Goal: Information Seeking & Learning: Check status

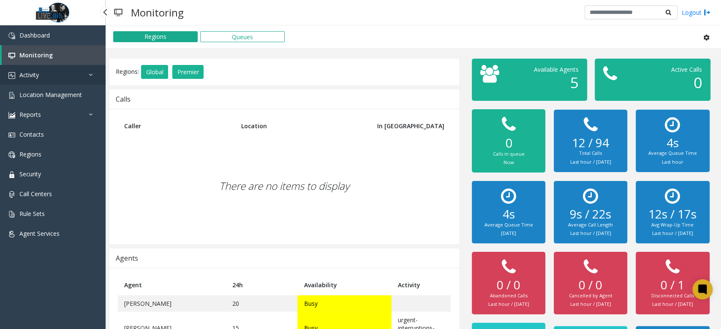
click at [62, 76] on link "Activity" at bounding box center [53, 75] width 106 height 20
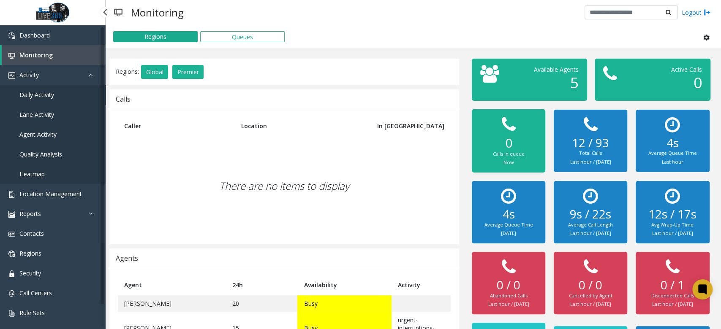
click at [64, 102] on link "Daily Activity" at bounding box center [53, 95] width 106 height 20
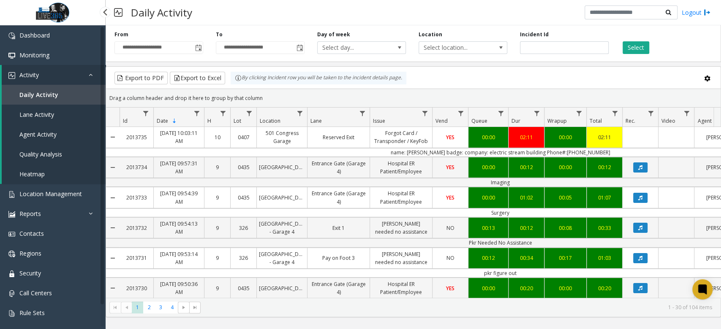
click at [53, 96] on span "Daily Activity" at bounding box center [38, 95] width 39 height 8
click at [196, 47] on span "Toggle popup" at bounding box center [198, 48] width 7 height 7
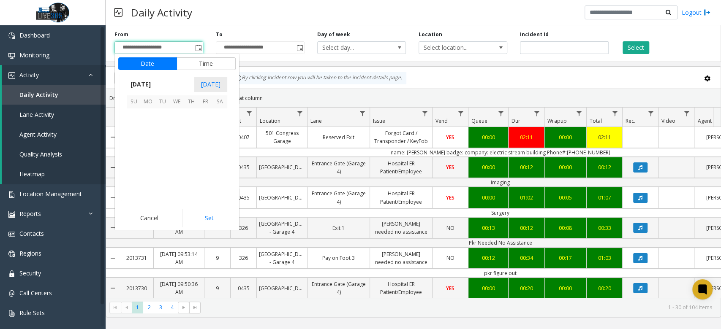
scroll to position [151645, 0]
click at [211, 130] on span "10" at bounding box center [205, 130] width 14 height 14
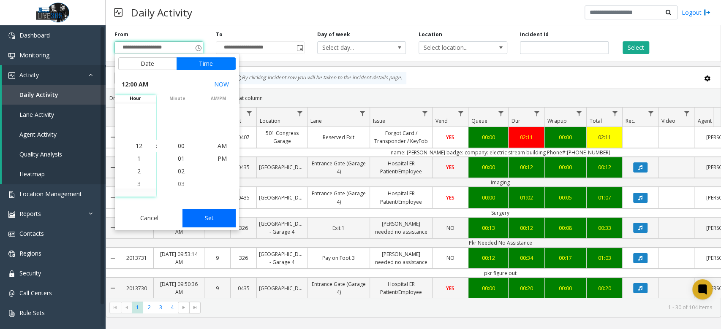
click at [223, 219] on button "Set" at bounding box center [208, 218] width 53 height 19
type input "**********"
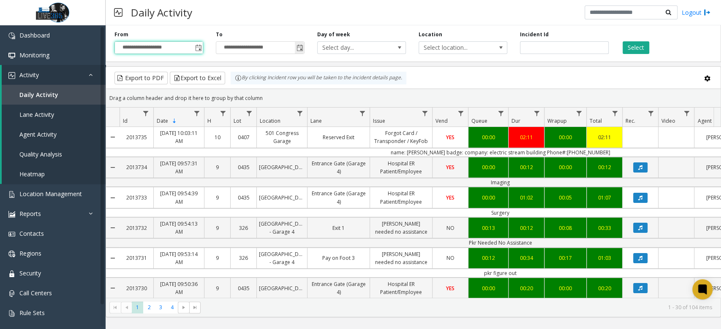
click at [301, 46] on span "Toggle popup" at bounding box center [299, 48] width 7 height 7
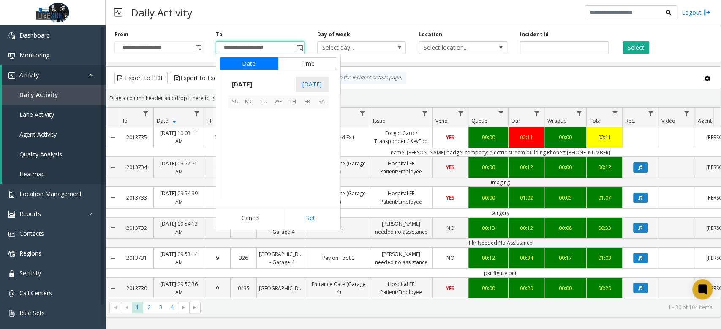
scroll to position [13, 0]
click at [234, 141] on span "12" at bounding box center [235, 144] width 14 height 14
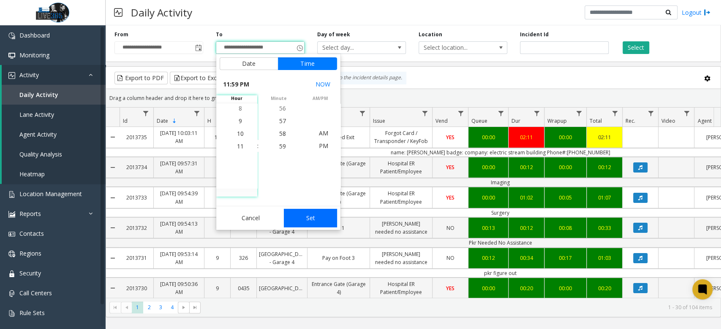
click at [325, 222] on button "Set" at bounding box center [310, 218] width 53 height 19
type input "**********"
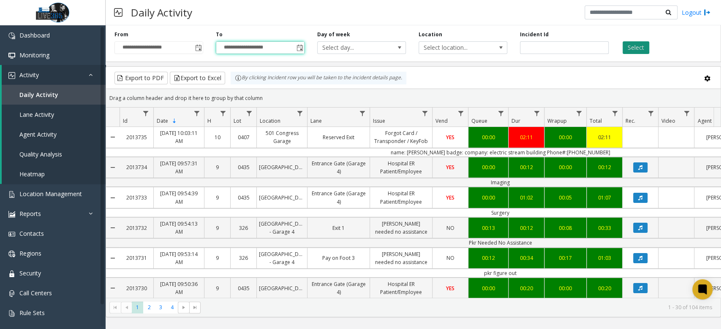
click at [640, 43] on button "Select" at bounding box center [635, 47] width 27 height 13
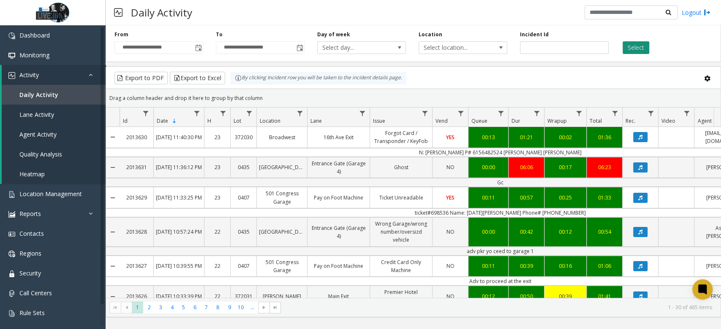
click at [641, 48] on button "Select" at bounding box center [635, 47] width 27 height 13
click at [220, 73] on button "Export to Excel" at bounding box center [197, 78] width 55 height 13
click at [57, 213] on link "Reports" at bounding box center [53, 214] width 106 height 20
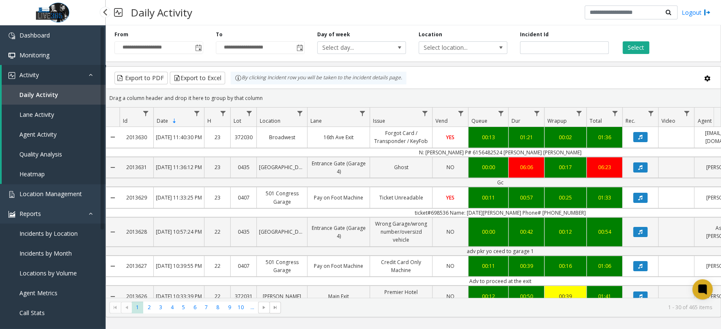
click at [59, 275] on span "Locations by Volume" at bounding box center [47, 273] width 57 height 8
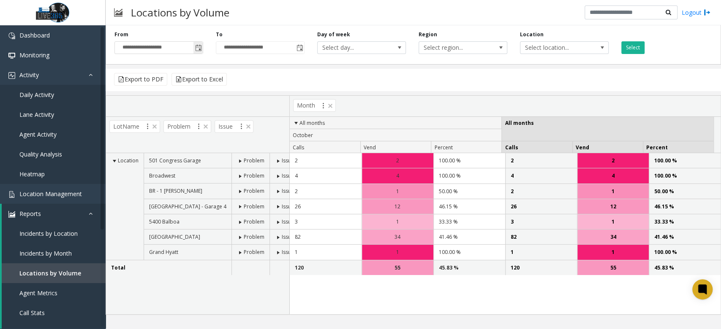
click at [197, 47] on span "Toggle popup" at bounding box center [198, 48] width 7 height 7
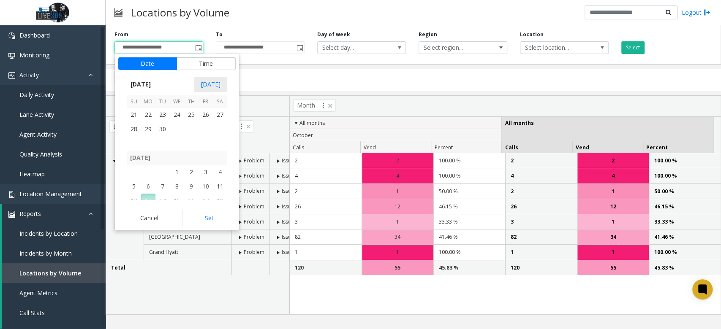
scroll to position [151645, 0]
click at [136, 130] on span "5" at bounding box center [134, 130] width 14 height 14
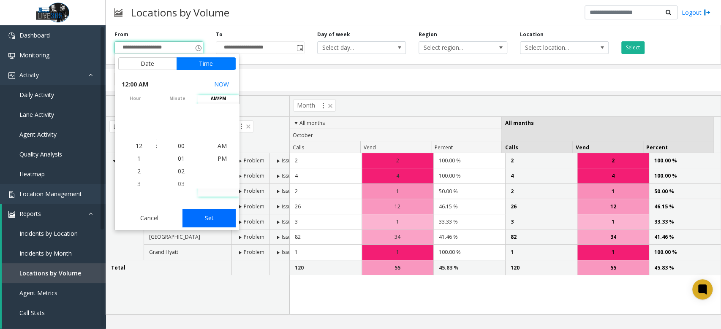
click at [218, 224] on button "Set" at bounding box center [208, 218] width 53 height 19
type input "**********"
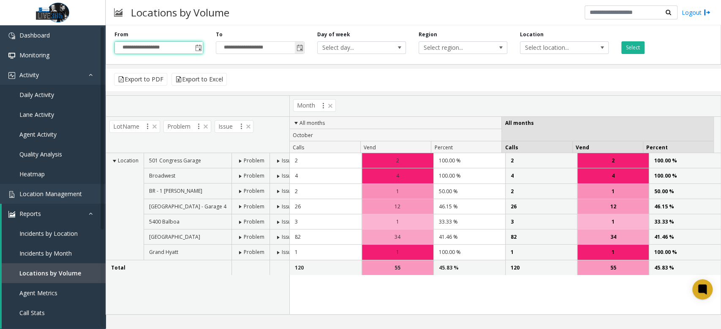
click at [297, 50] on span "Toggle popup" at bounding box center [299, 48] width 7 height 7
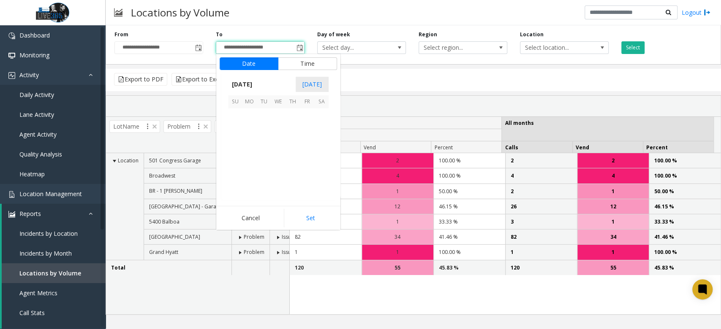
scroll to position [13, 0]
click at [324, 131] on span "11" at bounding box center [321, 130] width 14 height 14
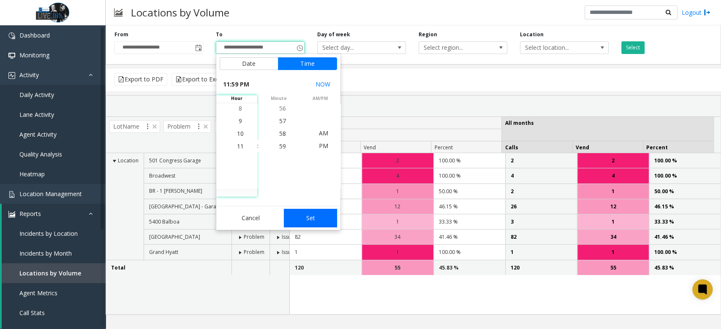
click at [325, 211] on button "Set" at bounding box center [310, 218] width 53 height 19
type input "**********"
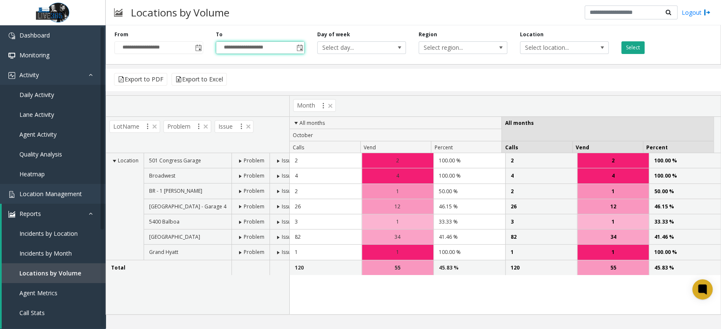
click at [634, 45] on button "Select" at bounding box center [632, 47] width 23 height 13
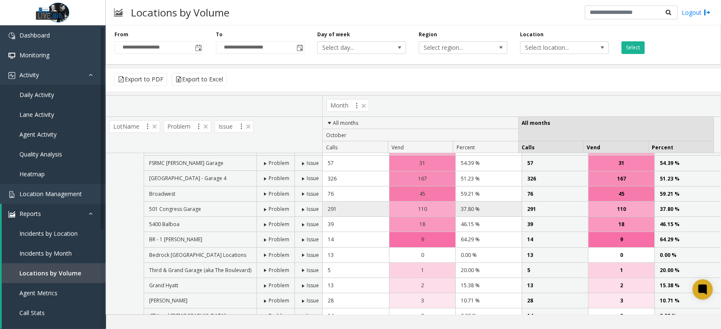
scroll to position [0, 0]
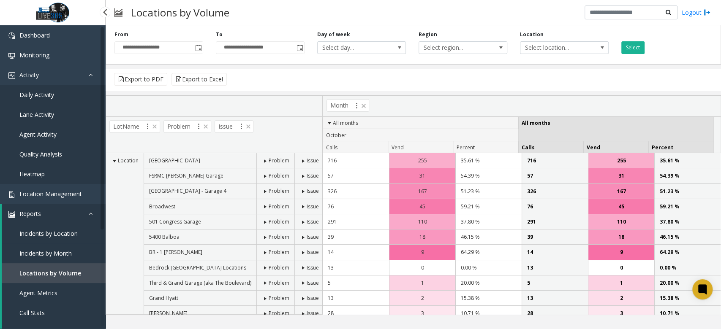
click at [60, 250] on span "Incidents by Month" at bounding box center [45, 254] width 52 height 8
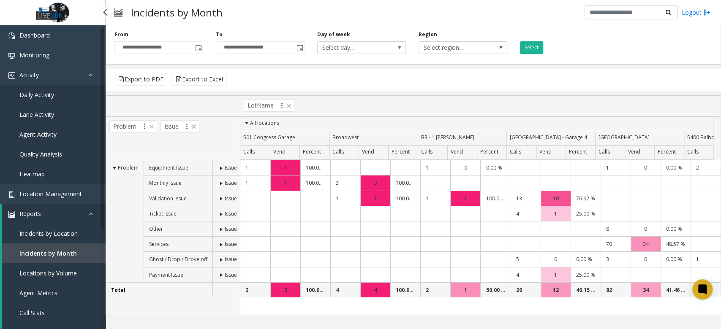
click at [67, 236] on span "Incidents by Location" at bounding box center [48, 234] width 58 height 8
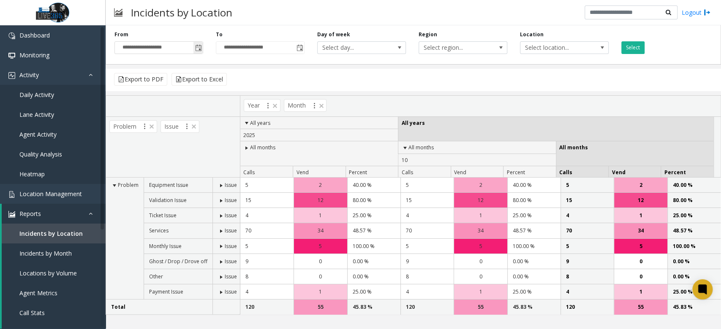
click at [199, 49] on span "Toggle popup" at bounding box center [198, 48] width 7 height 7
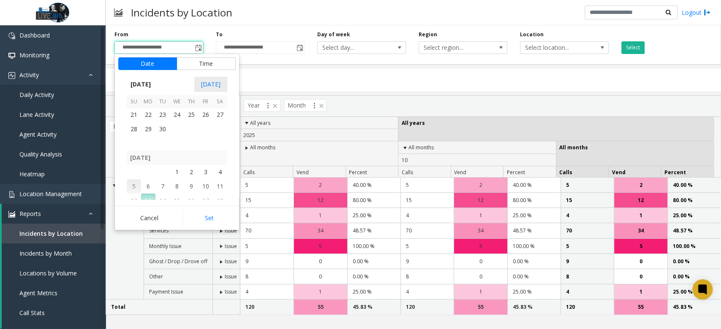
click at [136, 187] on span "5" at bounding box center [134, 186] width 14 height 14
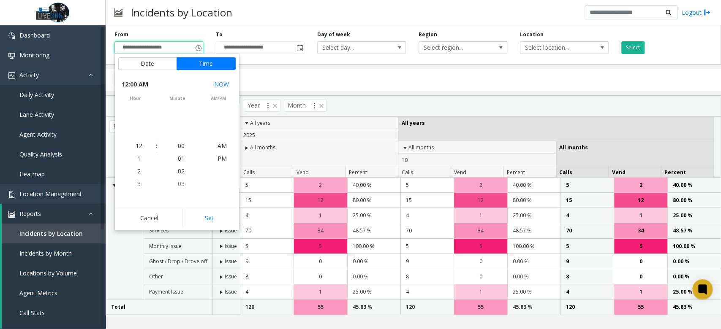
scroll to position [151645, 0]
click at [205, 217] on button "Set" at bounding box center [208, 218] width 53 height 19
type input "**********"
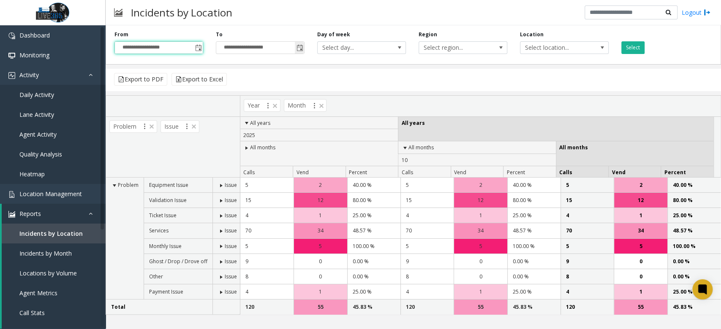
click at [293, 46] on input "**********" at bounding box center [260, 48] width 88 height 12
click at [298, 48] on span "Toggle popup" at bounding box center [299, 48] width 7 height 7
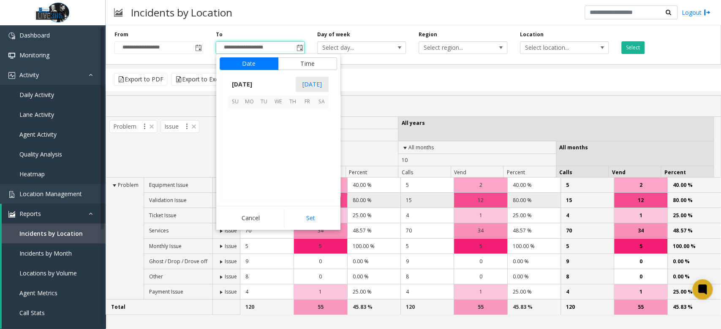
scroll to position [13, 0]
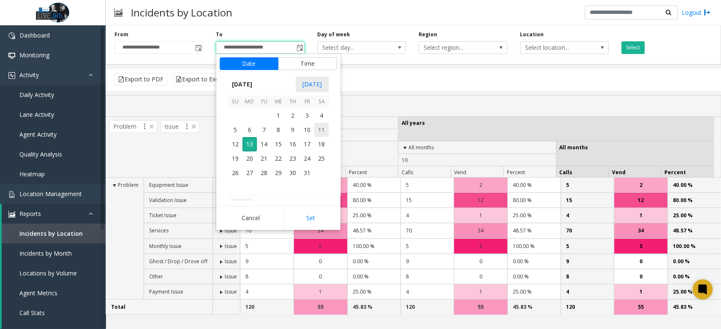
click at [325, 133] on span "11" at bounding box center [321, 130] width 14 height 14
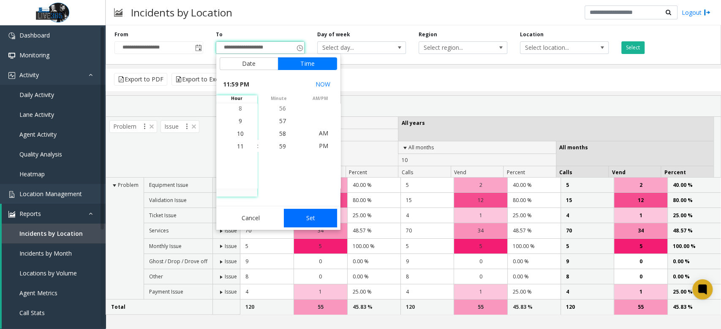
click at [315, 219] on button "Set" at bounding box center [310, 218] width 53 height 19
type input "**********"
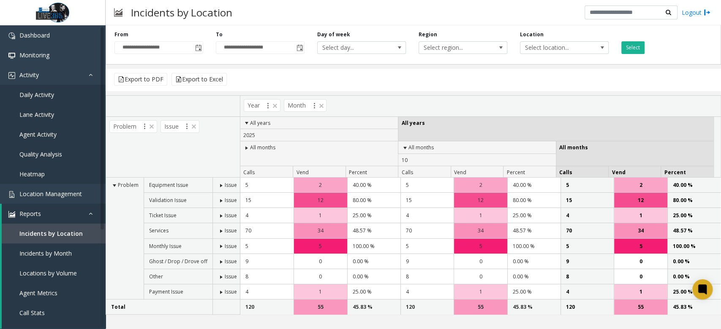
click at [657, 45] on div "Select" at bounding box center [665, 42] width 101 height 23
click at [630, 46] on button "Select" at bounding box center [632, 47] width 23 height 13
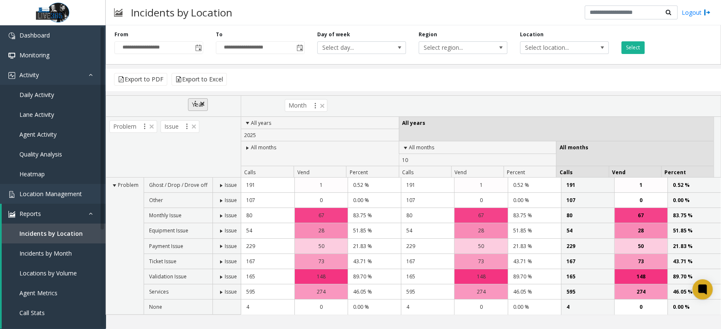
drag, startPoint x: 253, startPoint y: 107, endPoint x: 196, endPoint y: 106, distance: 57.4
click at [196, 106] on body "**********" at bounding box center [360, 164] width 721 height 329
drag, startPoint x: 254, startPoint y: 104, endPoint x: 216, endPoint y: 120, distance: 41.3
